Goal: Transaction & Acquisition: Purchase product/service

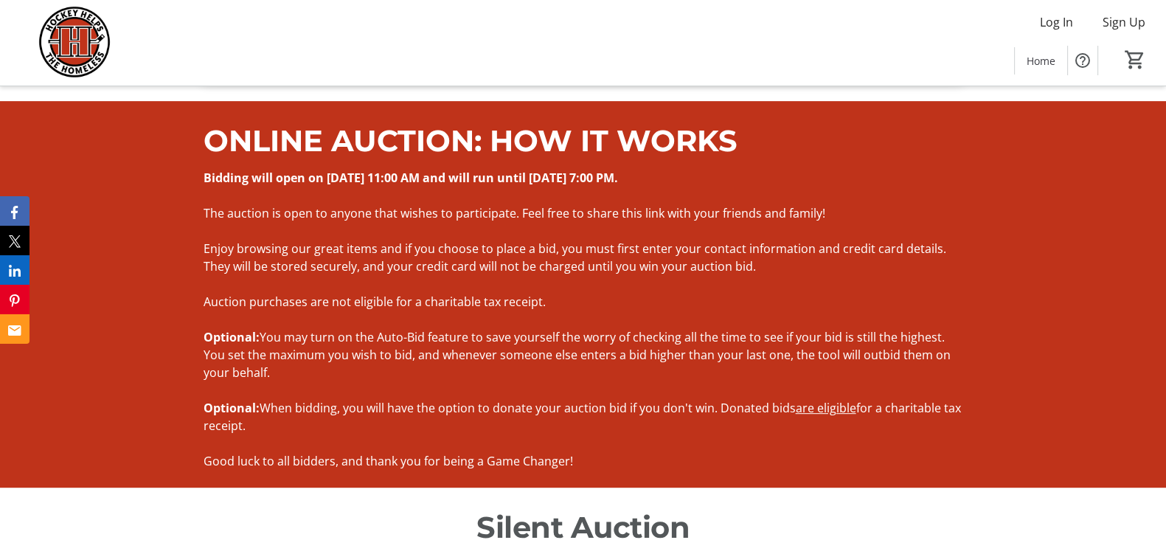
scroll to position [807, 0]
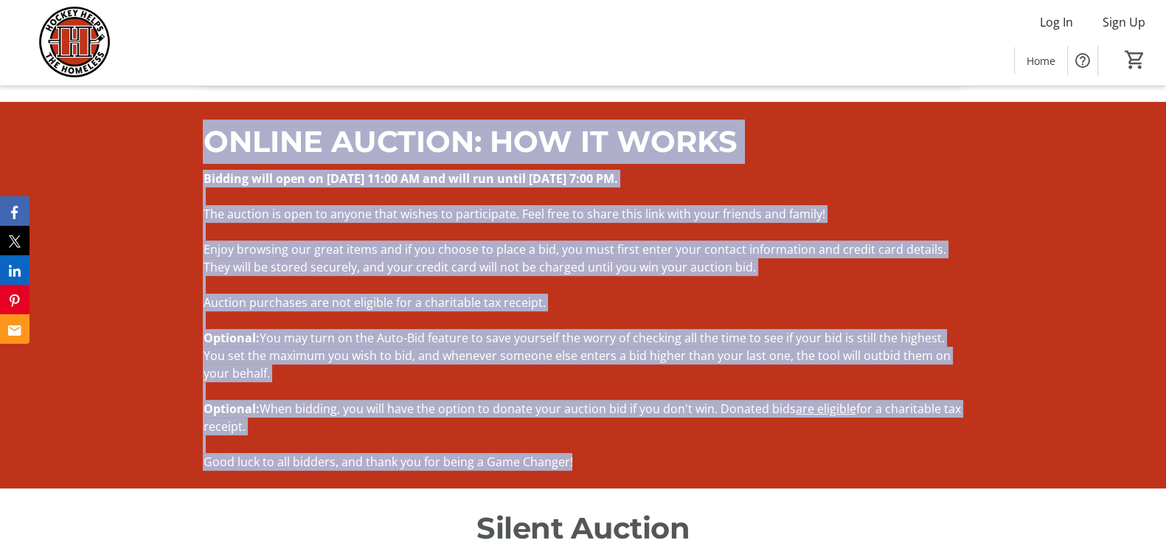
drag, startPoint x: 596, startPoint y: 458, endPoint x: 204, endPoint y: 140, distance: 505.2
click at [203, 135] on div "ONLINE AUCTION: HOW IT WORKS Bidding will open on [DATE] 11:00 AM and will run …" at bounding box center [583, 295] width 760 height 351
click at [687, 297] on p "Auction purchases are not eligible for a charitable tax receipt." at bounding box center [583, 303] width 760 height 18
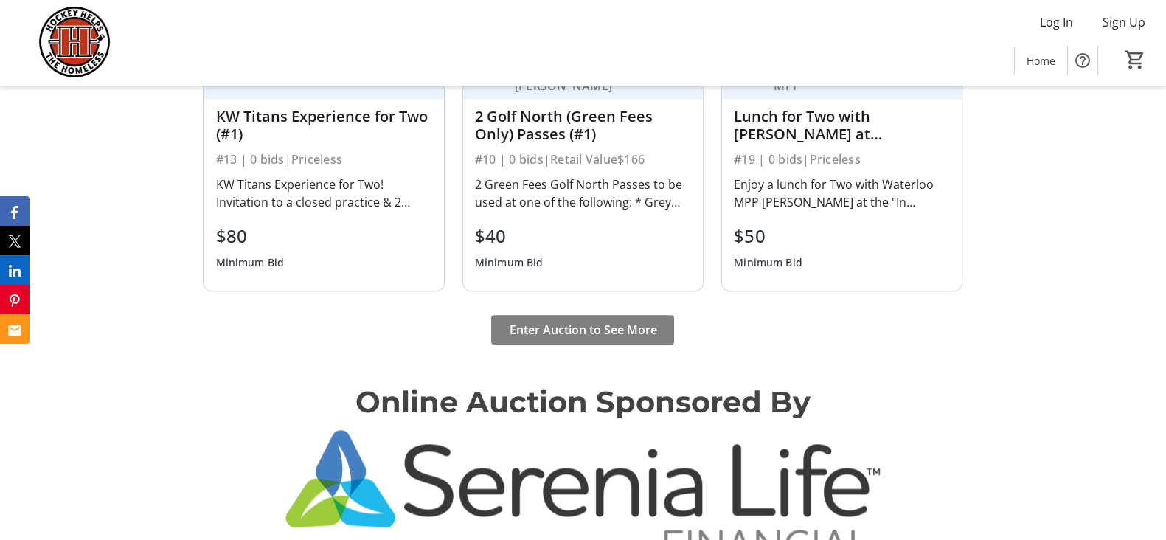
scroll to position [1818, 0]
click at [598, 325] on span "Enter Auction to See More" at bounding box center [583, 331] width 148 height 18
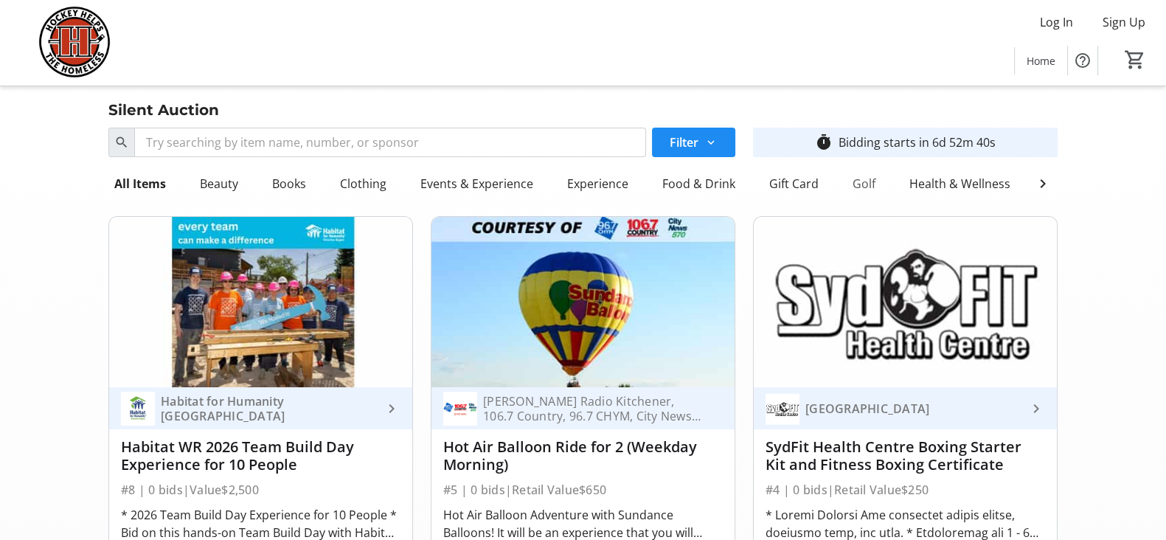
click at [861, 182] on div "Golf" at bounding box center [864, 184] width 35 height 30
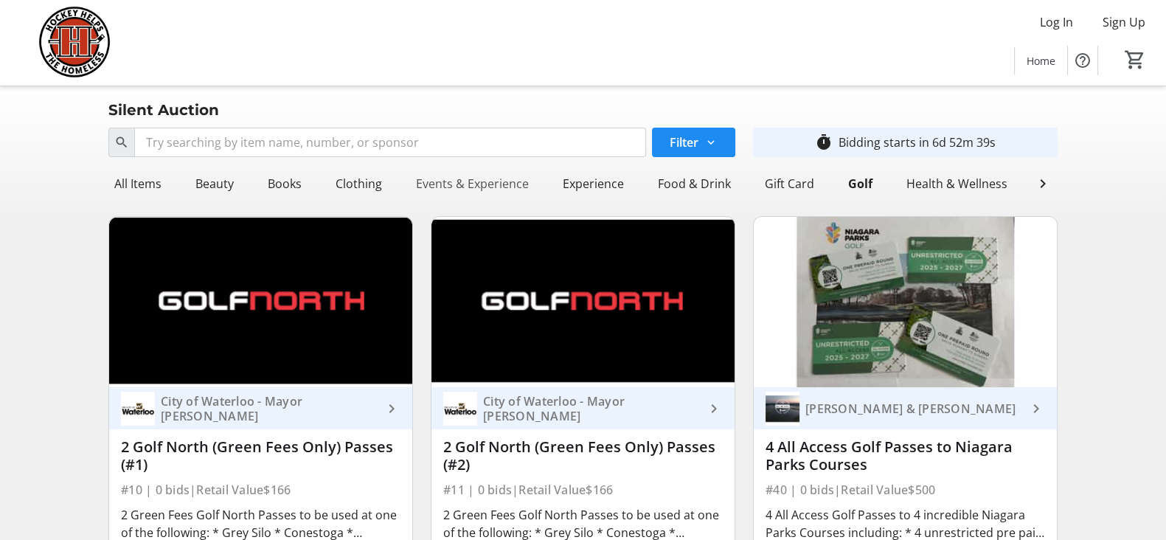
click at [455, 182] on div "Events & Experience" at bounding box center [472, 184] width 125 height 30
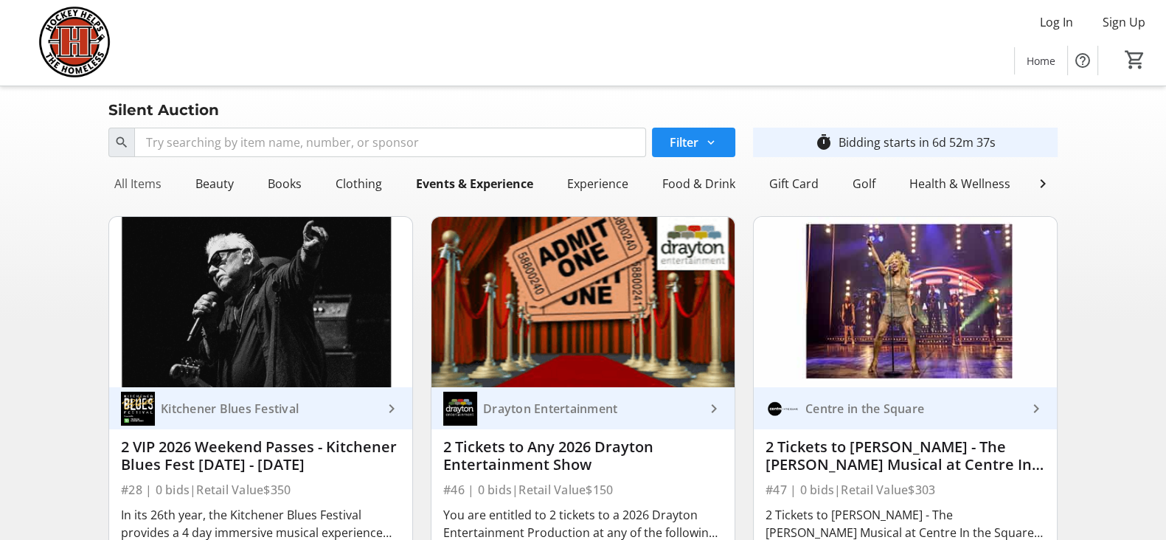
click at [139, 186] on div "All Items" at bounding box center [137, 184] width 59 height 30
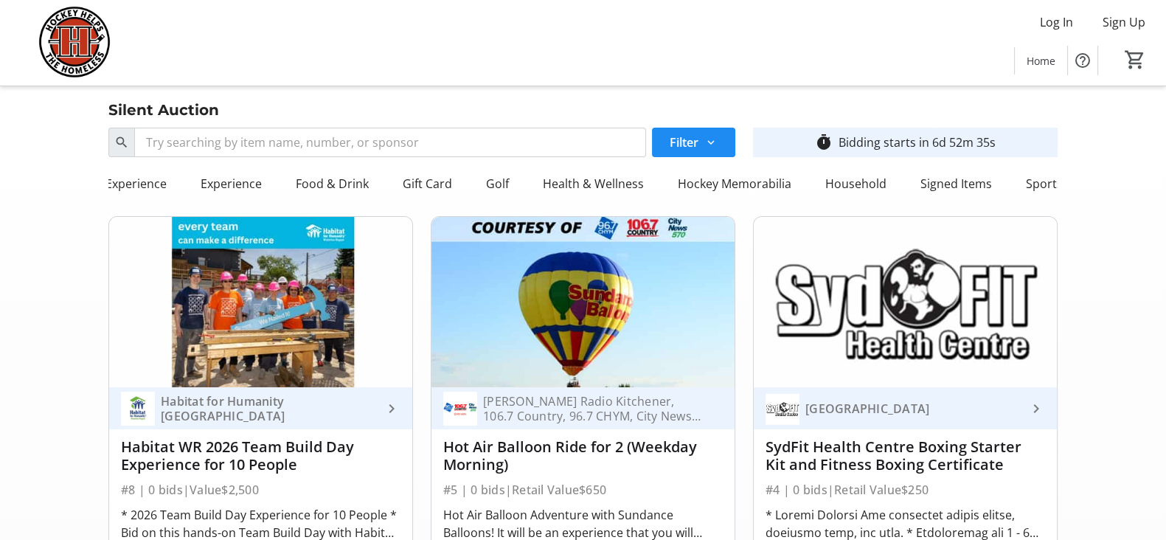
scroll to position [0, 366]
click at [843, 187] on div "Household" at bounding box center [856, 184] width 73 height 30
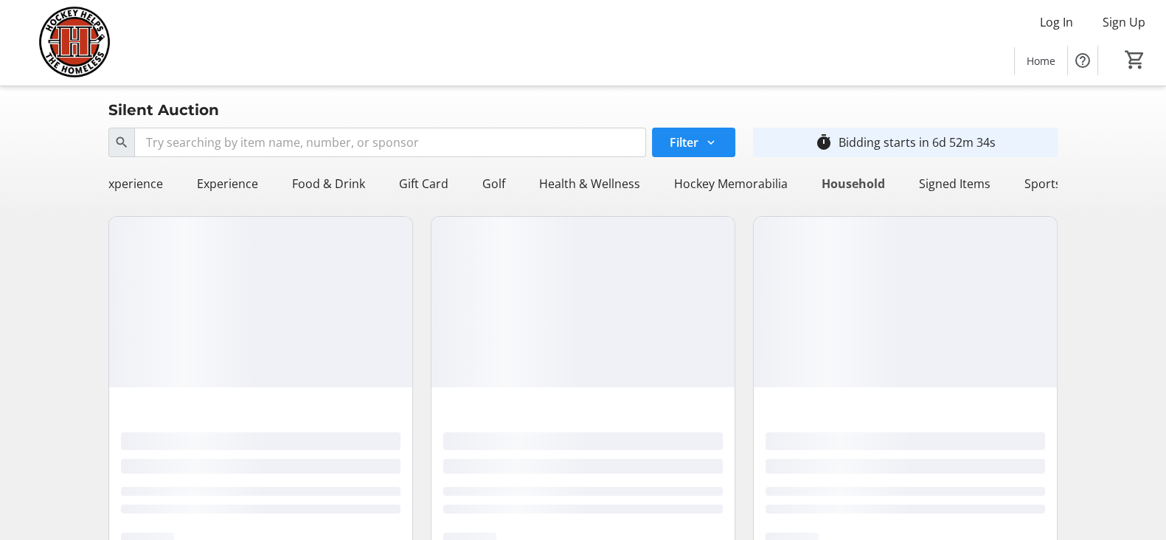
scroll to position [0, 364]
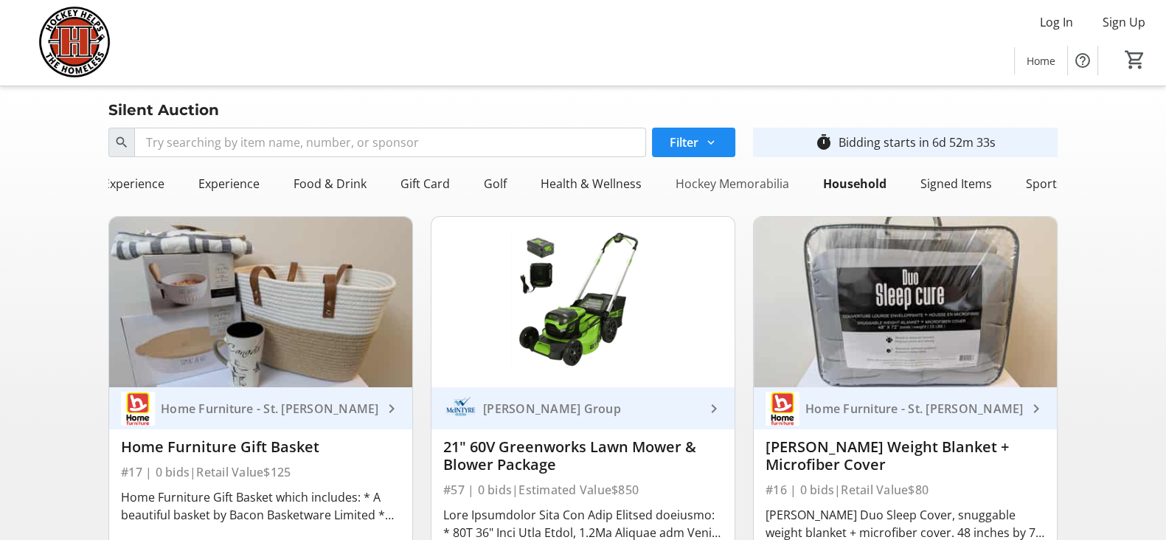
click at [712, 186] on div "Hockey Memorabilia" at bounding box center [732, 184] width 125 height 30
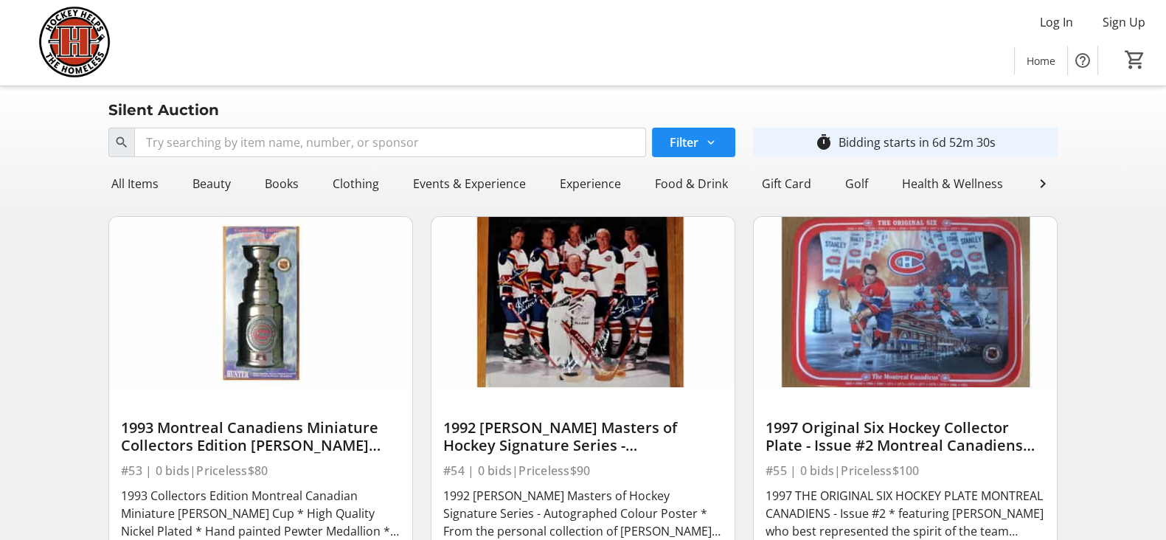
scroll to position [0, 0]
click at [207, 186] on div "Beauty" at bounding box center [215, 184] width 50 height 30
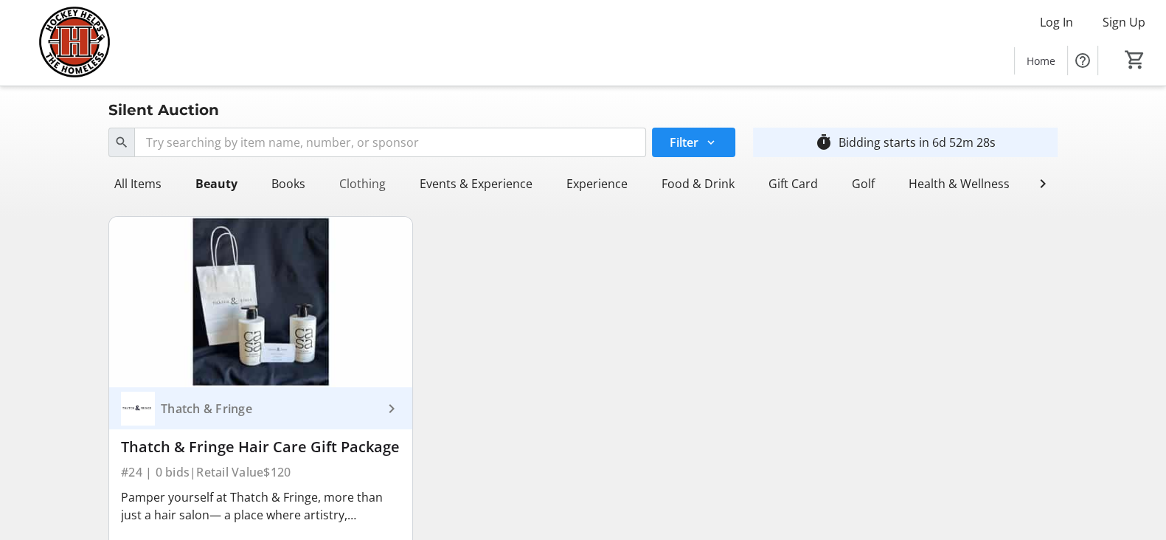
click at [365, 183] on div "Clothing" at bounding box center [362, 184] width 58 height 30
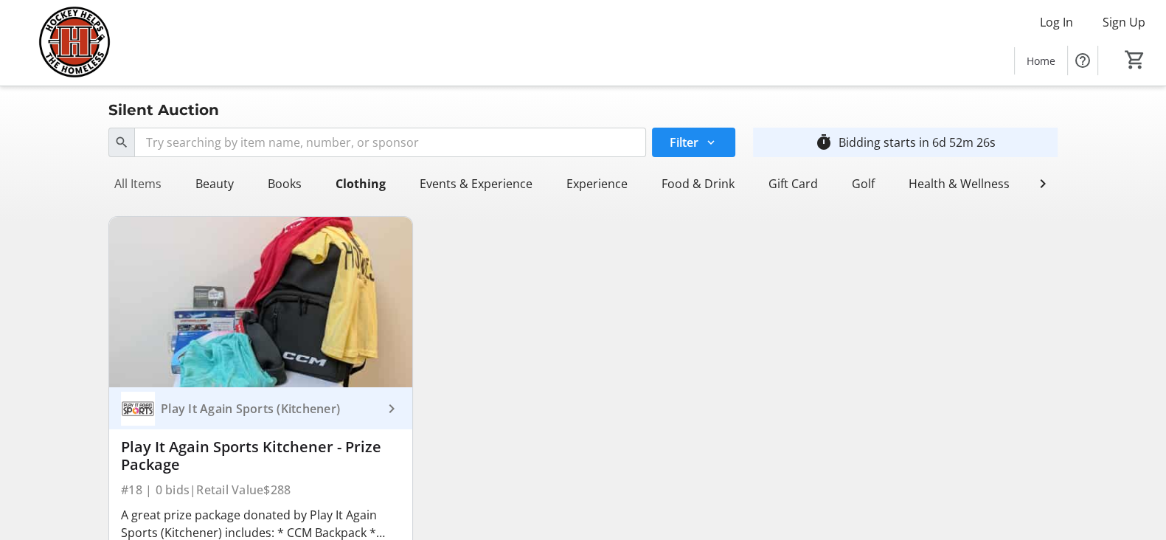
click at [142, 183] on div "All Items" at bounding box center [137, 184] width 59 height 30
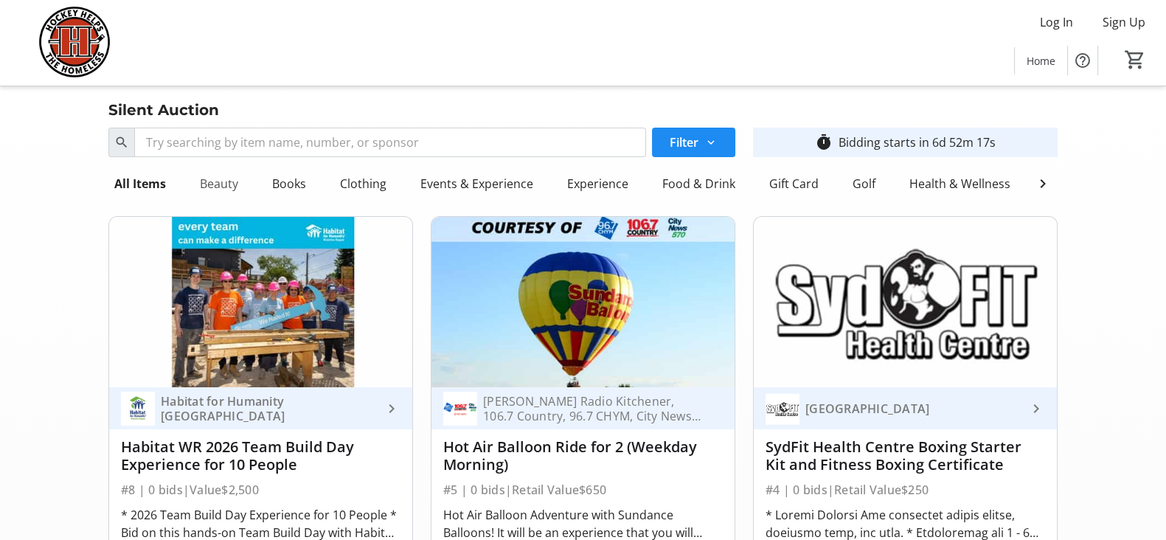
click at [229, 183] on div "Beauty" at bounding box center [219, 184] width 50 height 30
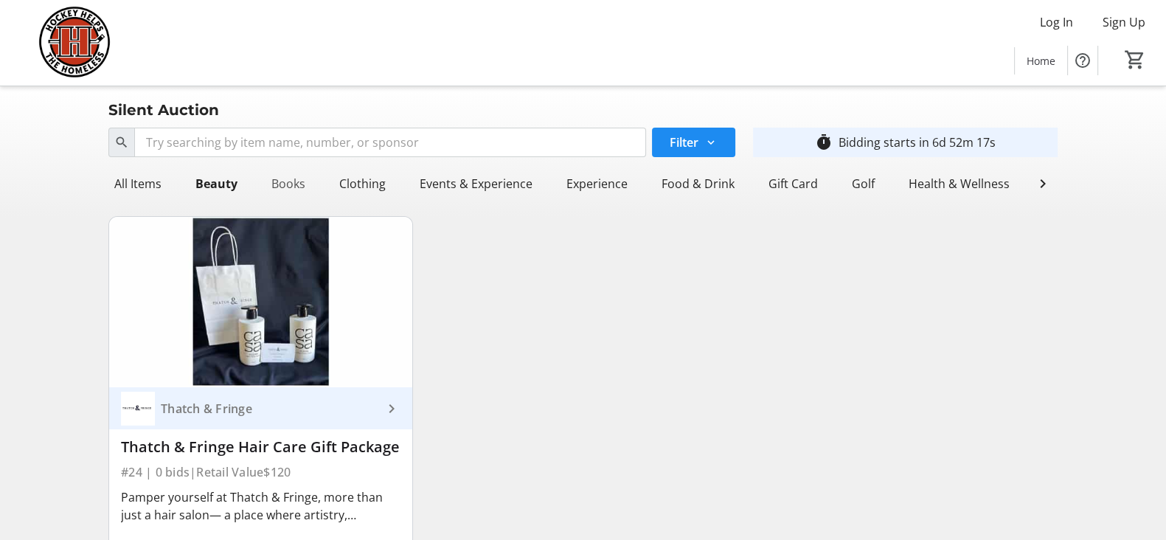
click at [269, 183] on div "Books" at bounding box center [289, 184] width 46 height 30
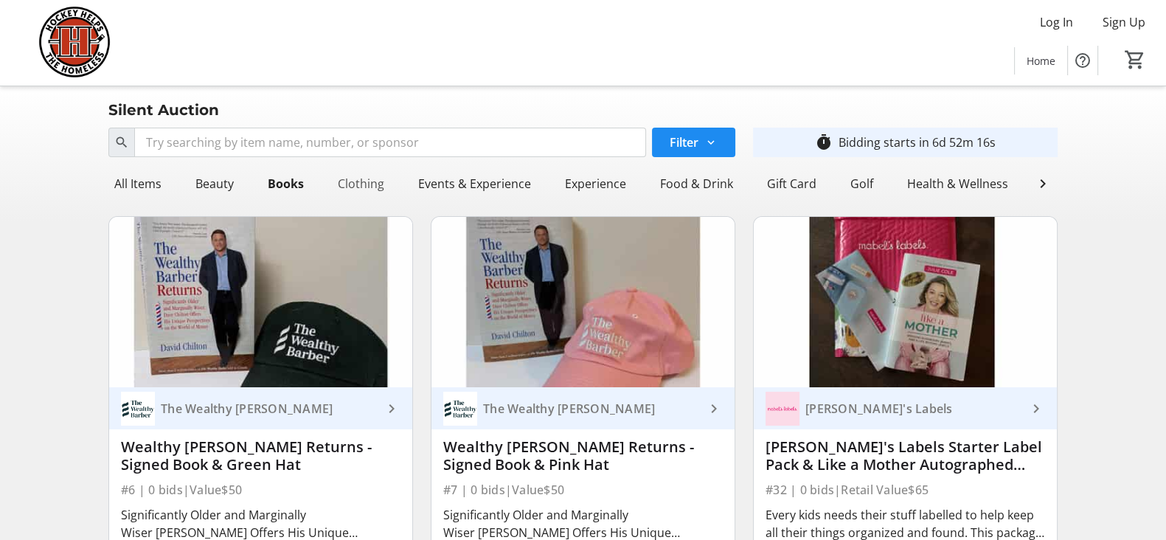
click at [358, 179] on div "Clothing" at bounding box center [361, 184] width 58 height 30
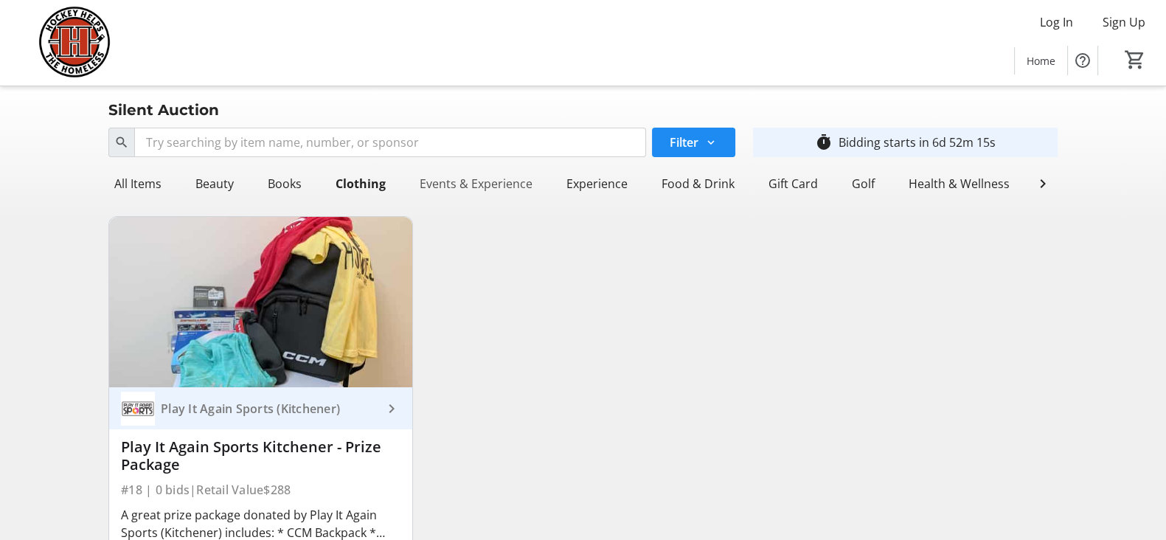
click at [498, 179] on div "Events & Experience" at bounding box center [476, 184] width 125 height 30
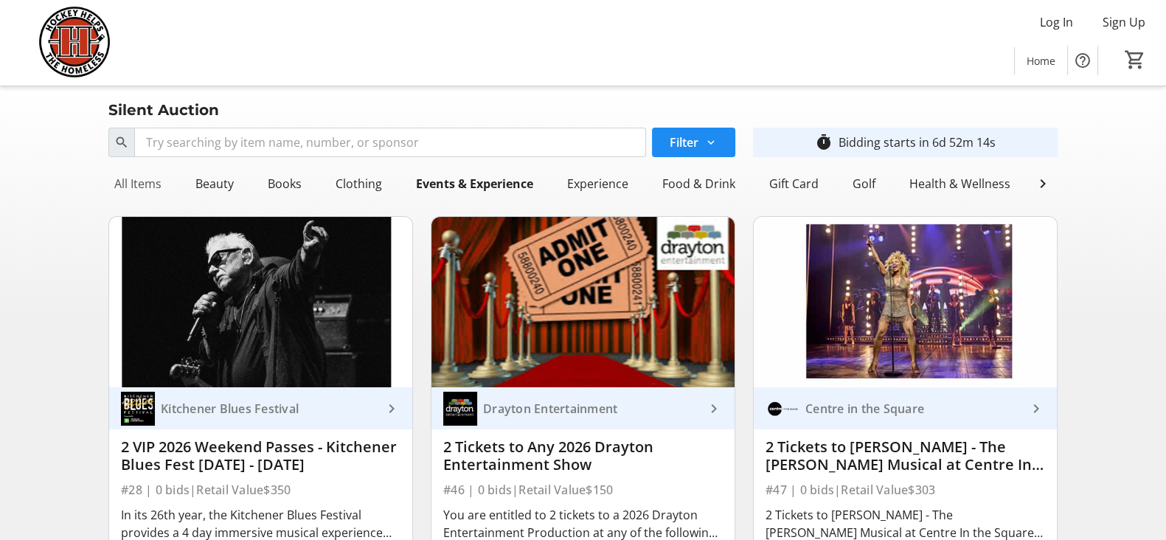
click at [126, 181] on div "All Items" at bounding box center [137, 184] width 59 height 30
